Goal: Information Seeking & Learning: Learn about a topic

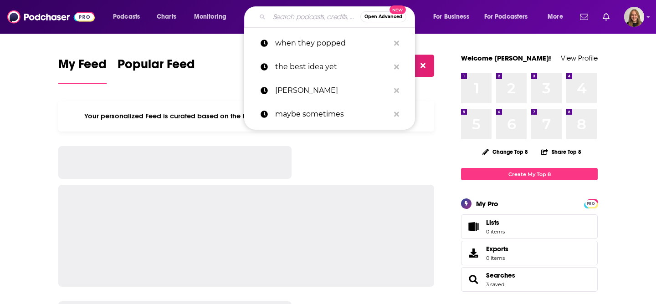
click at [307, 10] on input "Search podcasts, credits, & more..." at bounding box center [314, 17] width 91 height 15
paste input "Take Command: A [PERSON_NAME] Leadership Podcast"
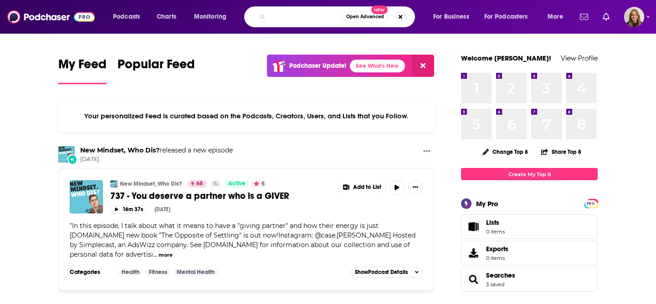
type input "Take Command: A [PERSON_NAME] Leadership Podcast"
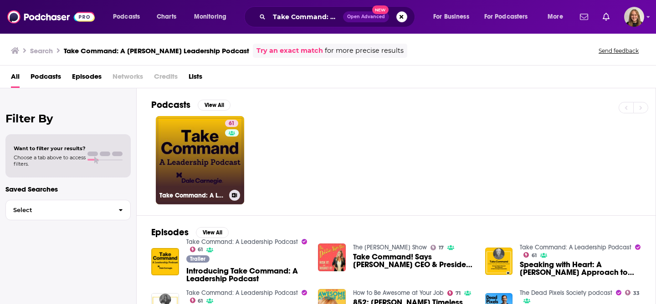
click at [210, 159] on link "61 Take Command: A Leadership Podcast" at bounding box center [200, 160] width 88 height 88
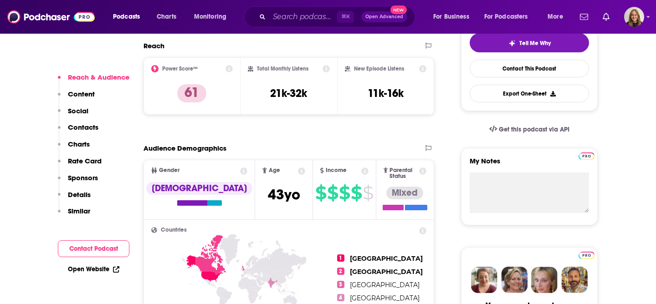
scroll to position [222, 0]
